Goal: Transaction & Acquisition: Purchase product/service

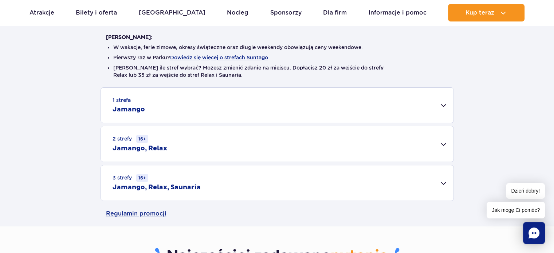
click at [128, 110] on h2 "Jamango" at bounding box center [129, 109] width 32 height 9
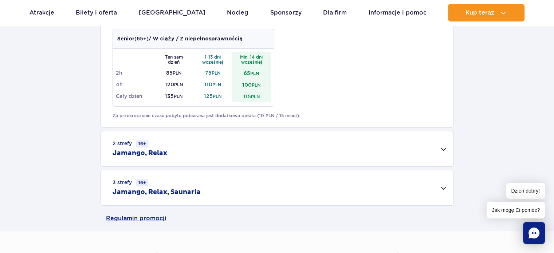
scroll to position [473, 0]
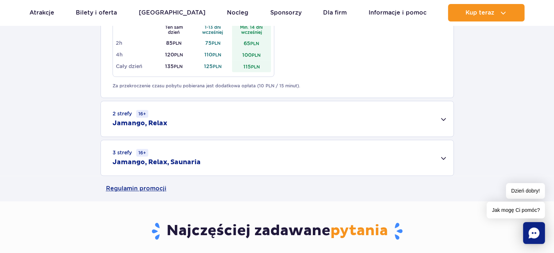
click at [429, 116] on div "2 strefy 16+ Jamango, Relax" at bounding box center [277, 118] width 353 height 35
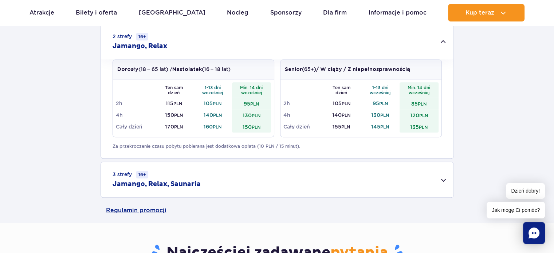
scroll to position [583, 0]
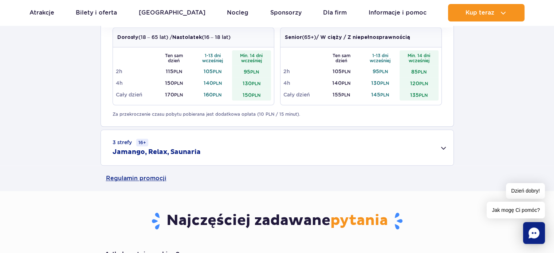
click at [433, 145] on div "3 strefy 16+ Jamango, Relax, Saunaria" at bounding box center [277, 147] width 353 height 35
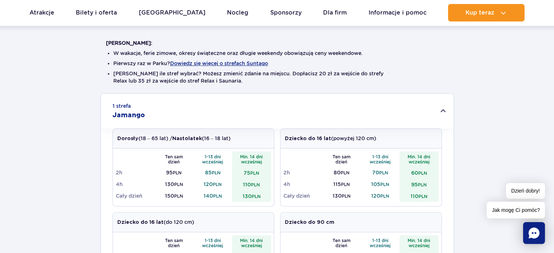
scroll to position [109, 0]
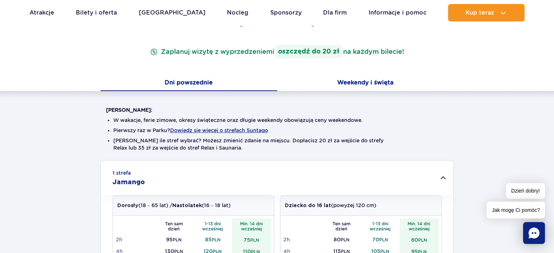
click at [371, 80] on button "Weekendy i święta" at bounding box center [365, 83] width 177 height 15
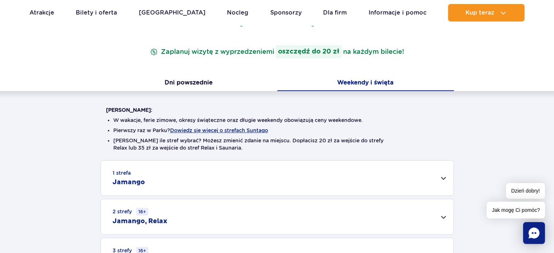
scroll to position [146, 0]
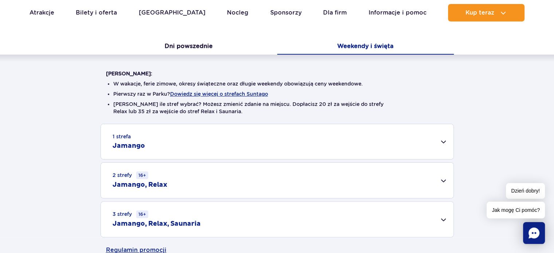
click at [430, 143] on div "1 strefa Jamango" at bounding box center [277, 141] width 353 height 35
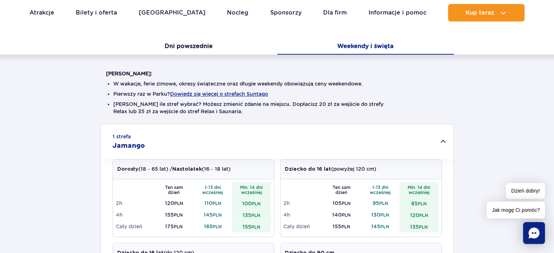
scroll to position [182, 0]
